Goal: Task Accomplishment & Management: Complete application form

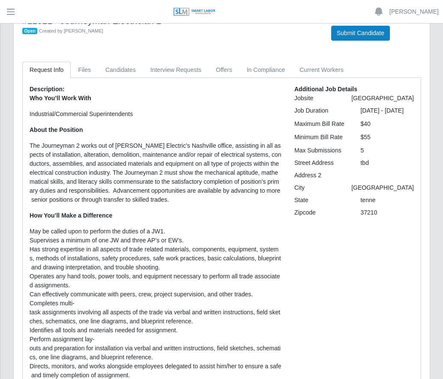
scroll to position [43, 0]
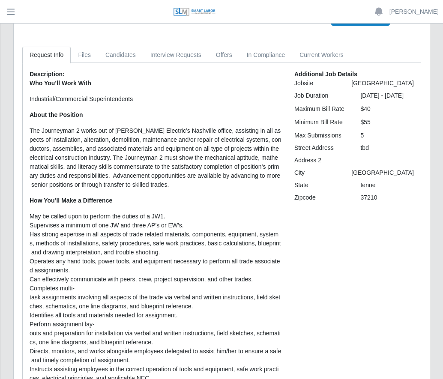
click at [42, 131] on p "The Journeyman 2 works out of [PERSON_NAME] Electric’s Nashville office, assist…" at bounding box center [156, 157] width 252 height 63
drag, startPoint x: 41, startPoint y: 131, endPoint x: 78, endPoint y: 134, distance: 36.9
click at [78, 134] on p "The Journeyman 2 works out of [PERSON_NAME] Electric’s Nashville office, assist…" at bounding box center [156, 157] width 252 height 63
copy p "Journeyman 2"
click at [115, 57] on link "Candidates" at bounding box center [120, 55] width 45 height 17
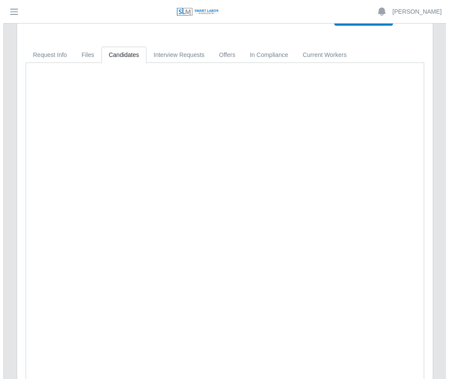
scroll to position [0, 0]
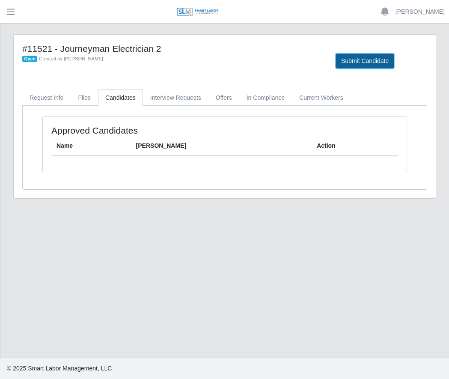
click at [354, 64] on button "Submit Candidate" at bounding box center [365, 61] width 59 height 15
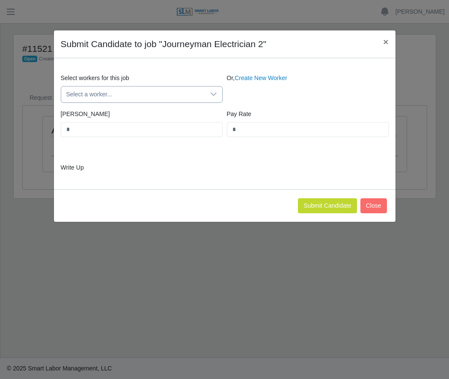
click at [153, 95] on span "Select a worker..." at bounding box center [133, 95] width 144 height 16
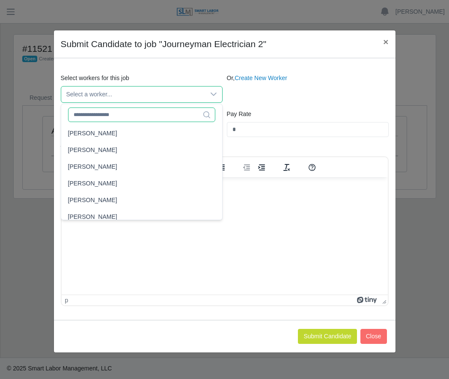
click at [135, 113] on input "text" at bounding box center [141, 115] width 147 height 15
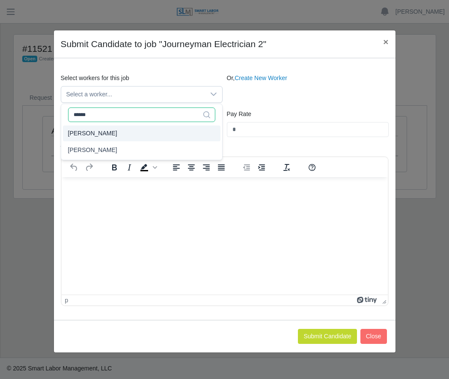
type input "******"
type input "****"
type input "**"
click at [114, 132] on li "[PERSON_NAME]" at bounding box center [142, 134] width 158 height 16
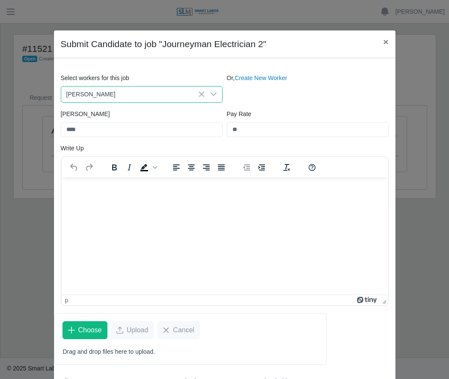
click at [153, 103] on div "Select workers for this job [PERSON_NAME] Or, Create New Worker" at bounding box center [225, 92] width 332 height 36
click at [213, 93] on icon at bounding box center [213, 94] width 7 height 7
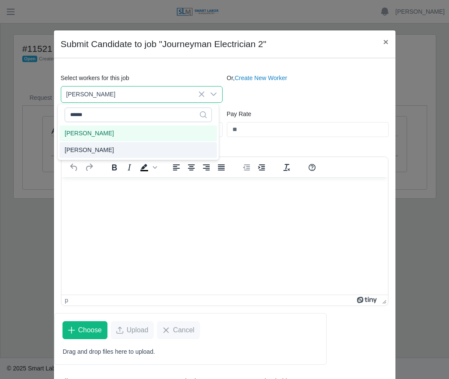
click at [106, 149] on li "[PERSON_NAME]" at bounding box center [139, 150] width 158 height 16
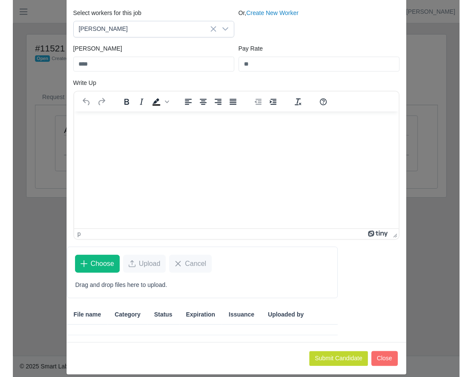
scroll to position [75, 0]
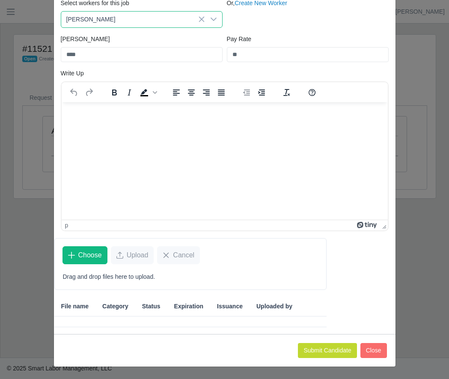
click at [141, 125] on html at bounding box center [224, 113] width 326 height 23
drag, startPoint x: 141, startPoint y: 142, endPoint x: 82, endPoint y: 118, distance: 63.8
click at [82, 118] on html at bounding box center [224, 113] width 326 height 23
drag, startPoint x: 82, startPoint y: 118, endPoint x: 67, endPoint y: 112, distance: 16.3
click at [67, 112] on html at bounding box center [224, 113] width 326 height 23
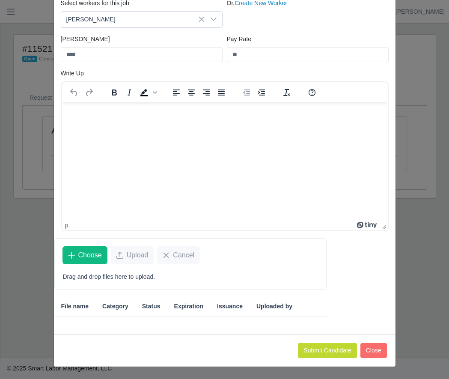
drag, startPoint x: 67, startPoint y: 112, endPoint x: 236, endPoint y: 145, distance: 171.6
click at [236, 125] on html at bounding box center [224, 113] width 326 height 23
drag, startPoint x: 86, startPoint y: 128, endPoint x: 248, endPoint y: 174, distance: 168.7
drag, startPoint x: 248, startPoint y: 174, endPoint x: 130, endPoint y: 149, distance: 121.1
drag, startPoint x: 130, startPoint y: 149, endPoint x: 112, endPoint y: 174, distance: 30.3
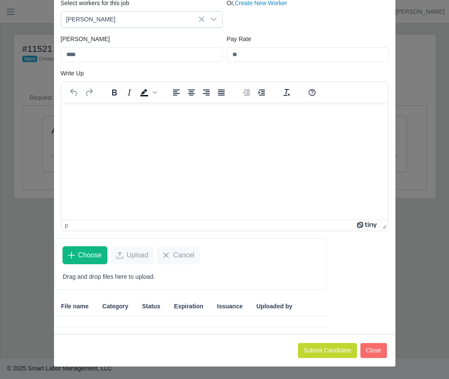
drag, startPoint x: 112, startPoint y: 174, endPoint x: 94, endPoint y: 137, distance: 41.2
click at [94, 125] on html at bounding box center [224, 113] width 326 height 23
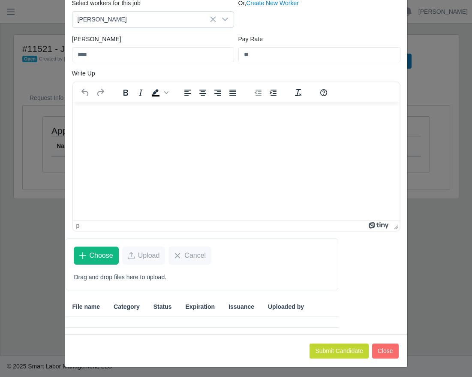
click at [270, 125] on html at bounding box center [235, 113] width 326 height 23
drag, startPoint x: 270, startPoint y: 139, endPoint x: 211, endPoint y: 126, distance: 60.6
click at [211, 125] on html at bounding box center [235, 113] width 326 height 23
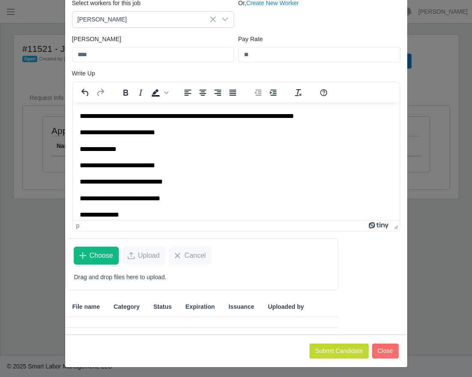
scroll to position [70, 0]
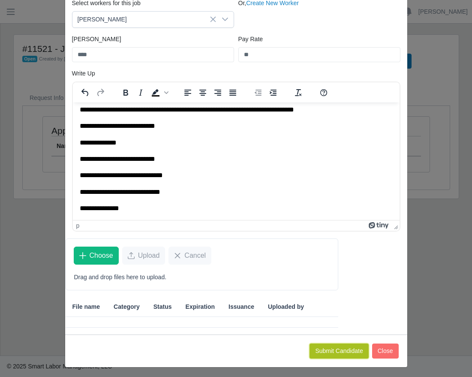
click at [325, 348] on button "Submit Candidate" at bounding box center [338, 350] width 59 height 15
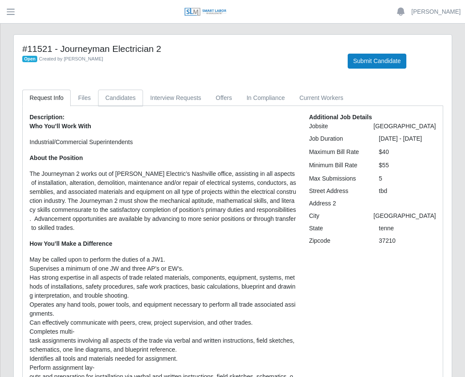
click at [124, 102] on link "Candidates" at bounding box center [120, 98] width 45 height 17
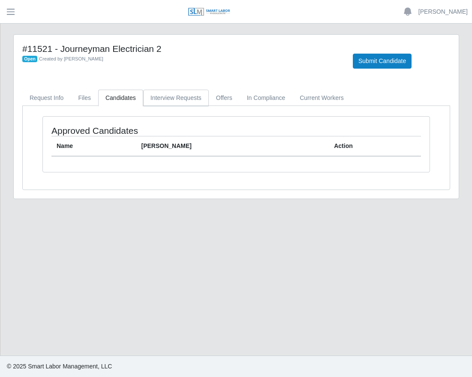
click at [170, 94] on link "Interview Requests" at bounding box center [176, 98] width 66 height 17
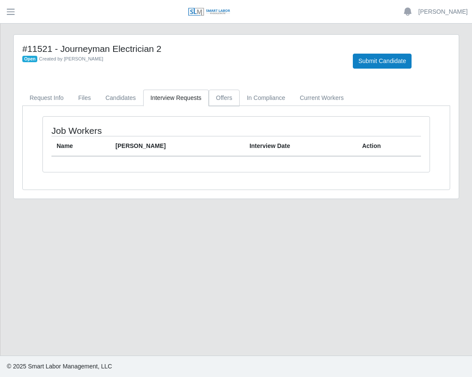
click at [211, 101] on link "Offers" at bounding box center [224, 98] width 31 height 17
click at [244, 97] on link "In Compliance" at bounding box center [265, 98] width 53 height 17
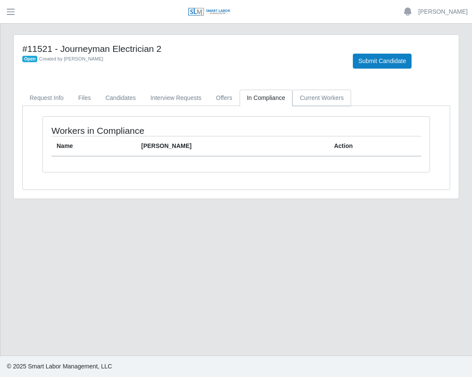
click at [303, 99] on link "Current Workers" at bounding box center [321, 98] width 58 height 17
click at [55, 97] on link "Request Info" at bounding box center [46, 98] width 48 height 17
